Goal: Task Accomplishment & Management: Manage account settings

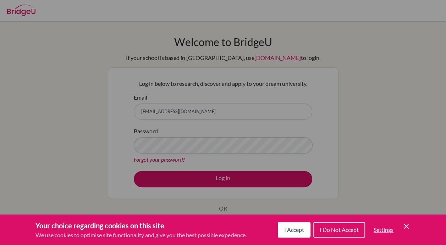
click at [294, 231] on span "I Accept" at bounding box center [294, 229] width 20 height 7
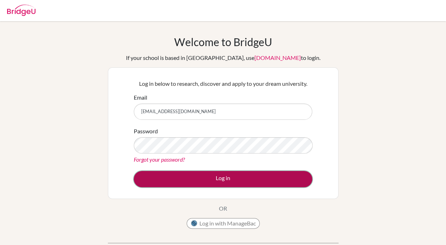
click at [229, 177] on button "Log in" at bounding box center [223, 179] width 178 height 16
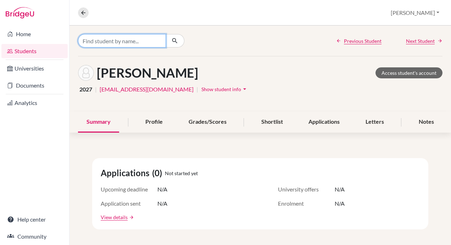
click at [135, 41] on input "Find student by name..." at bounding box center [122, 40] width 88 height 13
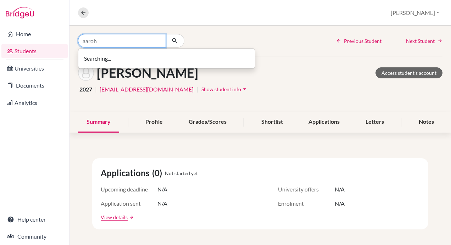
type input "aaroh"
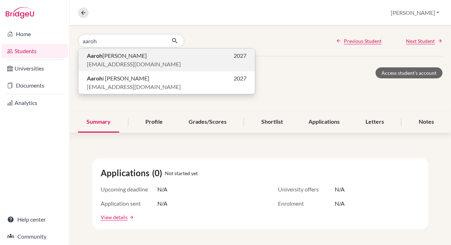
click at [127, 58] on span "Aaroh Atul Vidwansa" at bounding box center [117, 55] width 60 height 9
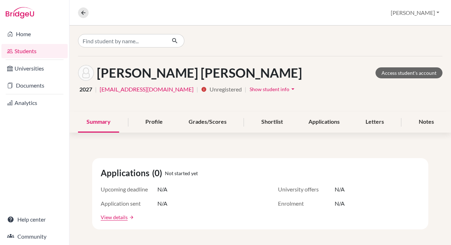
click at [250, 89] on span "Show student info" at bounding box center [270, 89] width 40 height 6
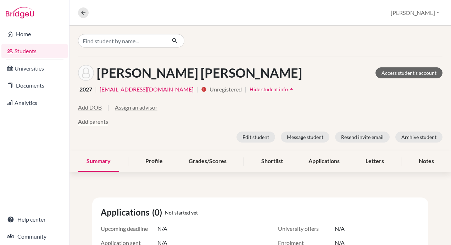
click at [307, 82] on div "Vidwansa, Aaroh Atul Access student's account 2027 | dia250314@diaestudents.com…" at bounding box center [259, 103] width 381 height 95
click at [80, 10] on icon at bounding box center [83, 13] width 6 height 6
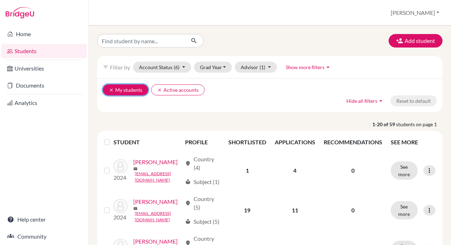
click at [110, 88] on icon "clear" at bounding box center [111, 90] width 5 height 5
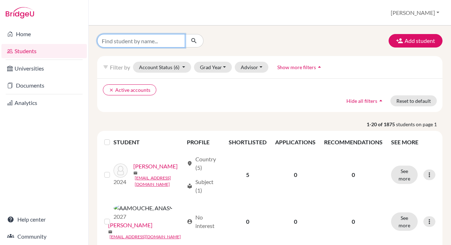
click at [138, 42] on input "Find student by name..." at bounding box center [141, 40] width 88 height 13
type input "aaroh"
click button "submit" at bounding box center [194, 40] width 19 height 13
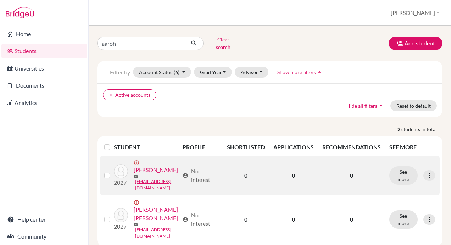
scroll to position [17, 0]
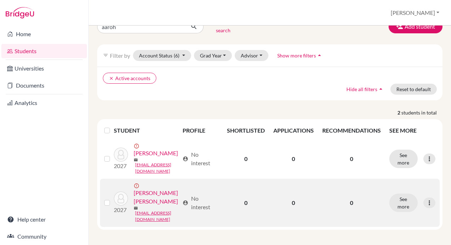
click at [113, 198] on label at bounding box center [113, 198] width 0 height 0
click at [0, 0] on input "checkbox" at bounding box center [0, 0] width 0 height 0
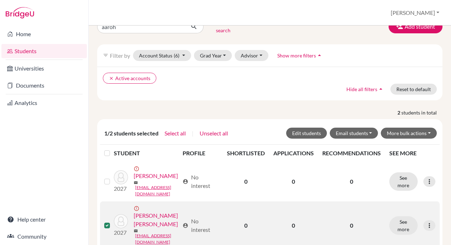
scroll to position [39, 0]
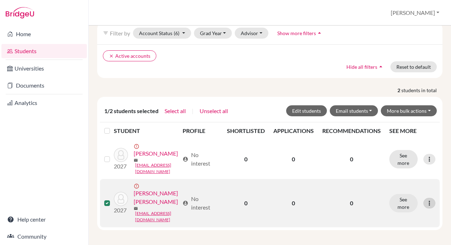
click at [426, 201] on icon at bounding box center [429, 203] width 7 height 7
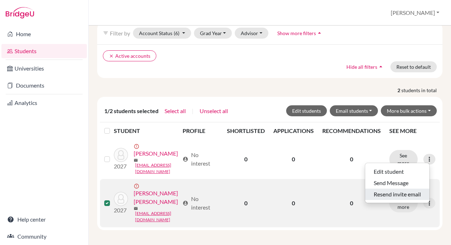
click at [402, 189] on button "Resend invite email" at bounding box center [397, 194] width 64 height 11
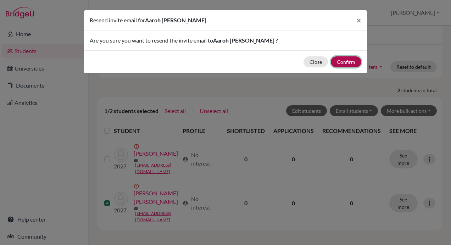
click at [346, 61] on button "Confirm" at bounding box center [346, 61] width 30 height 11
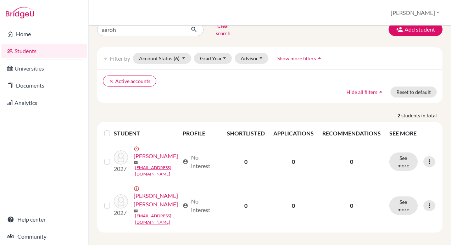
scroll to position [42, 0]
